Goal: Task Accomplishment & Management: Manage account settings

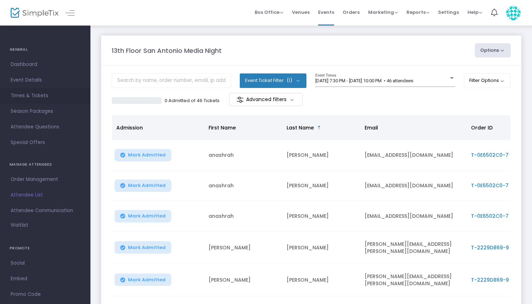
click at [32, 100] on link "Times & Tickets" at bounding box center [45, 96] width 90 height 16
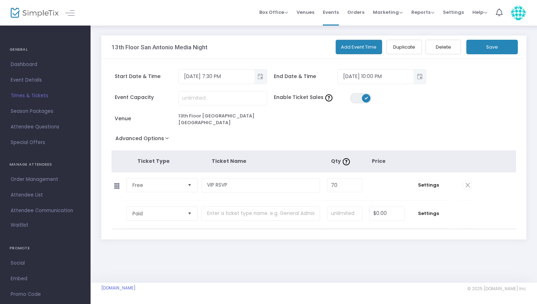
click at [34, 99] on span "Times & Tickets" at bounding box center [45, 95] width 69 height 9
click at [41, 178] on span "Order Management" at bounding box center [45, 179] width 69 height 9
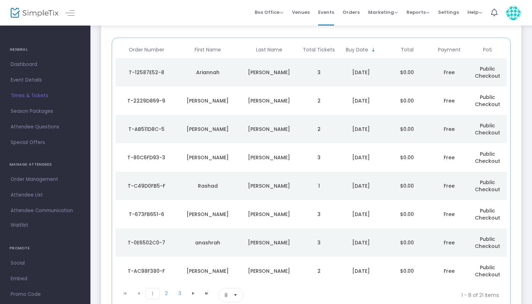
scroll to position [75, 0]
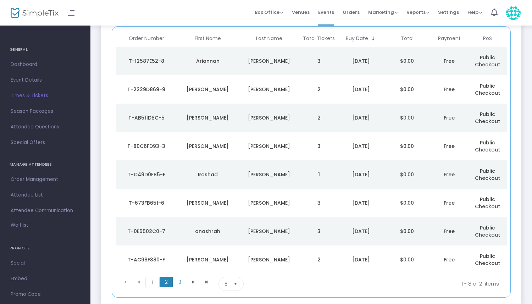
click at [166, 282] on span "2" at bounding box center [166, 282] width 13 height 11
click at [180, 282] on span "3" at bounding box center [179, 282] width 13 height 11
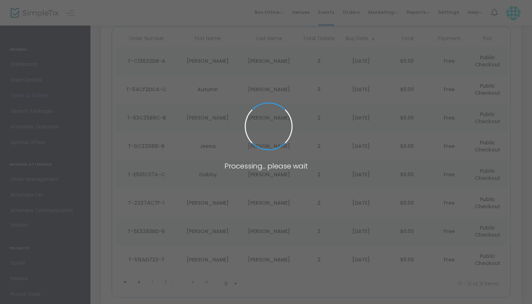
scroll to position [37, 0]
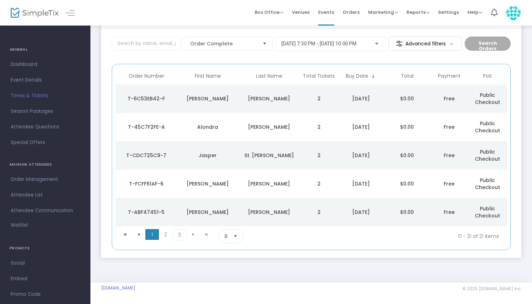
click at [152, 236] on span "1" at bounding box center [151, 234] width 13 height 11
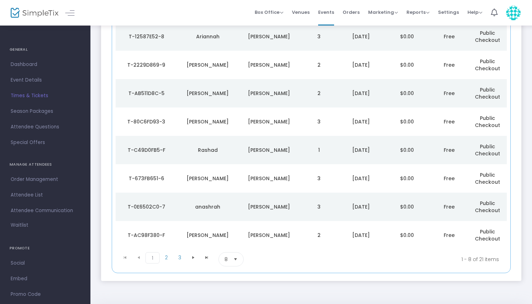
scroll to position [0, 0]
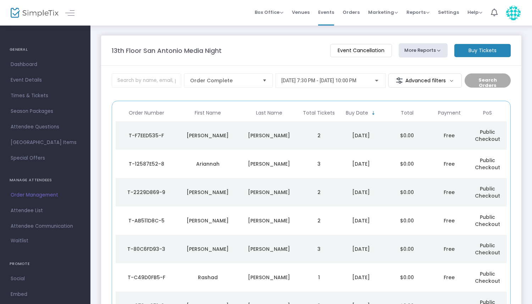
click at [222, 161] on div "Ariannah" at bounding box center [208, 163] width 58 height 7
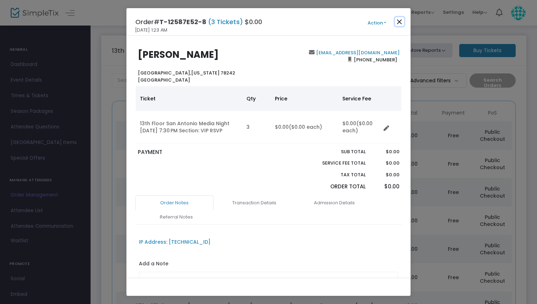
click at [401, 21] on button "Close" at bounding box center [399, 21] width 9 height 9
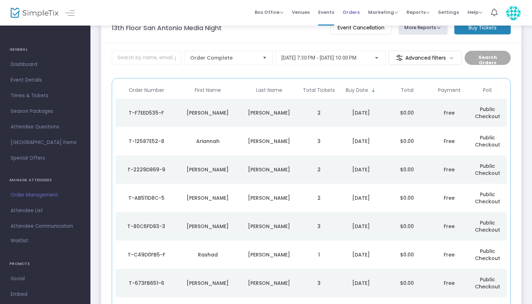
scroll to position [44, 0]
